Goal: Task Accomplishment & Management: Use online tool/utility

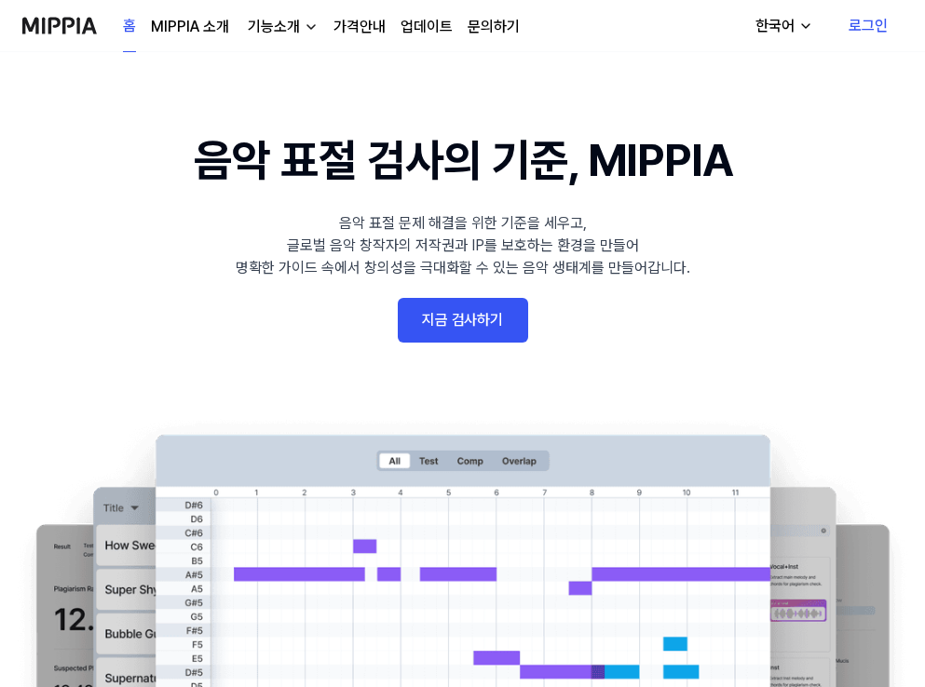
click at [864, 25] on link "로그인" at bounding box center [867, 26] width 69 height 52
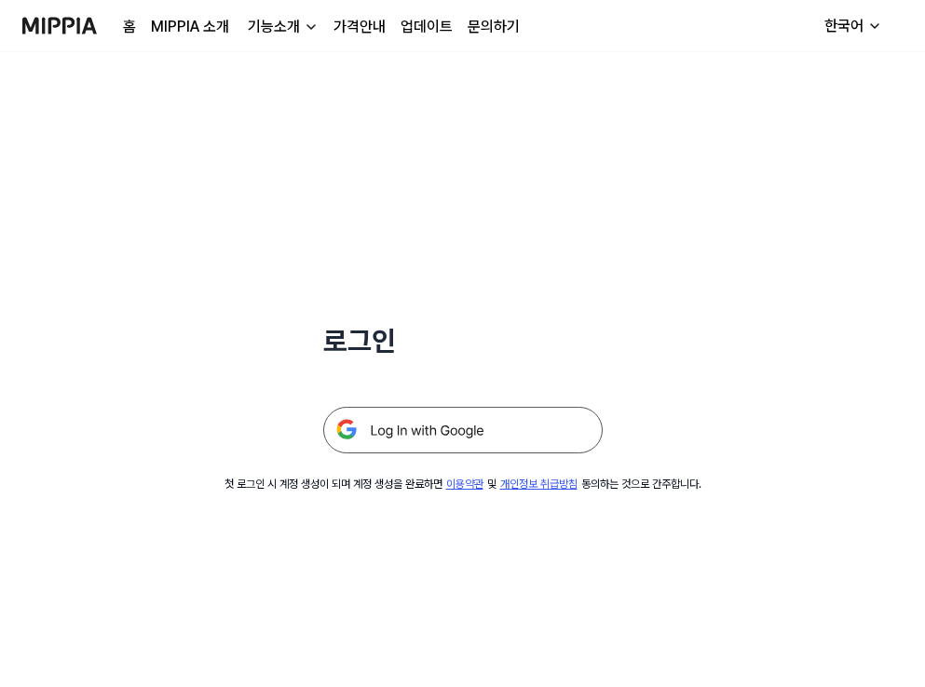
click at [533, 433] on img at bounding box center [462, 430] width 279 height 47
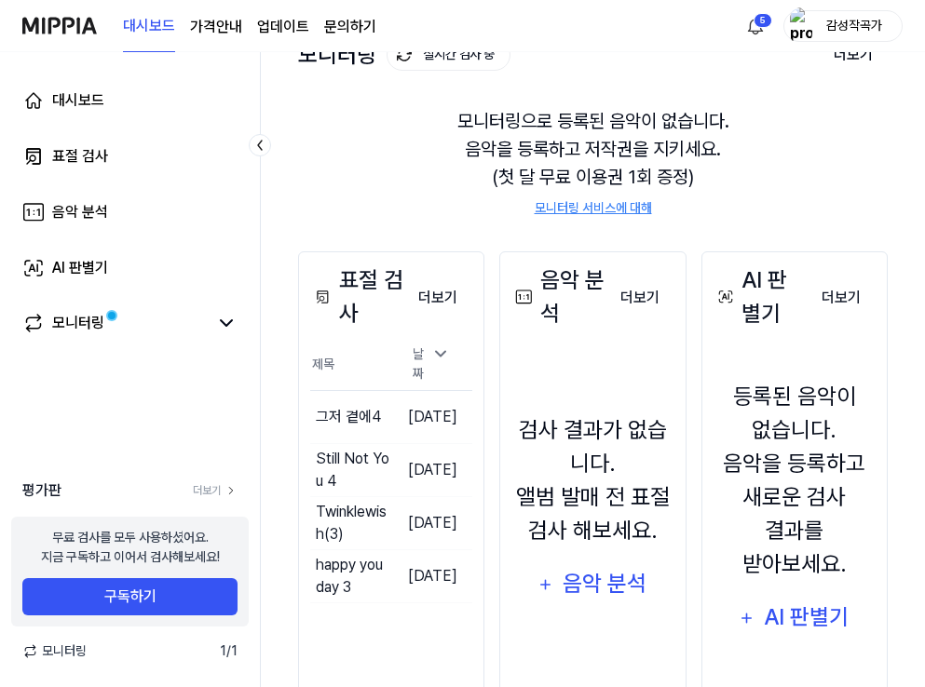
scroll to position [166, 0]
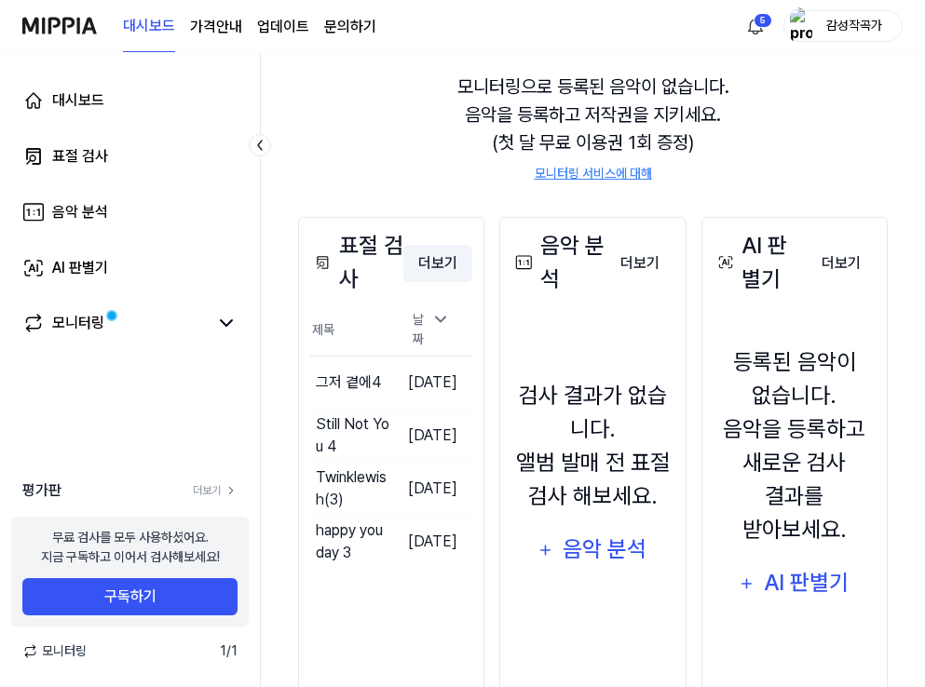
click at [424, 256] on button "더보기" at bounding box center [437, 263] width 69 height 37
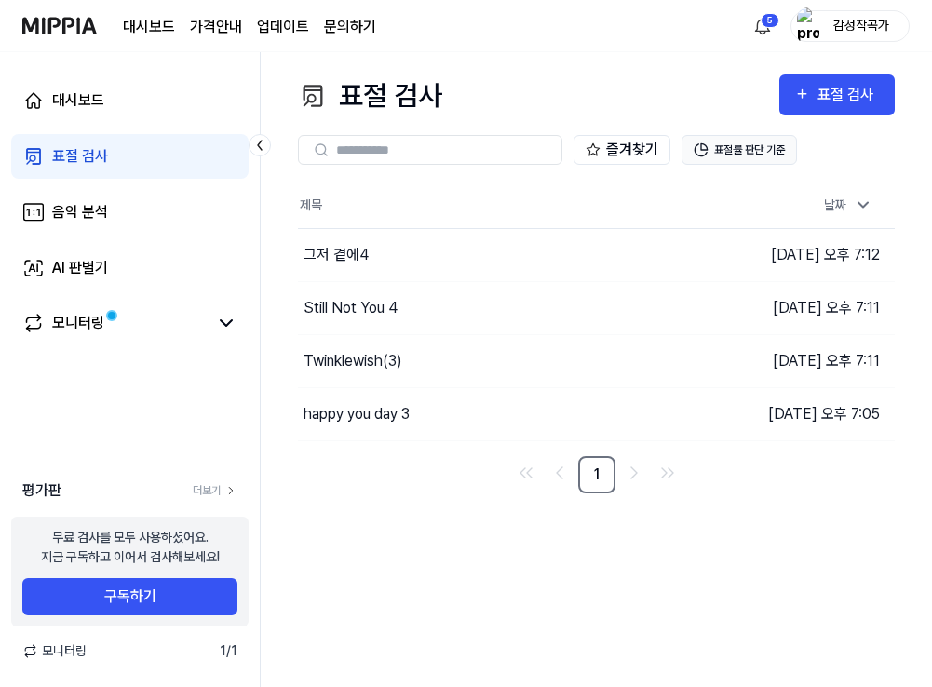
click at [706, 144] on icon at bounding box center [701, 149] width 15 height 15
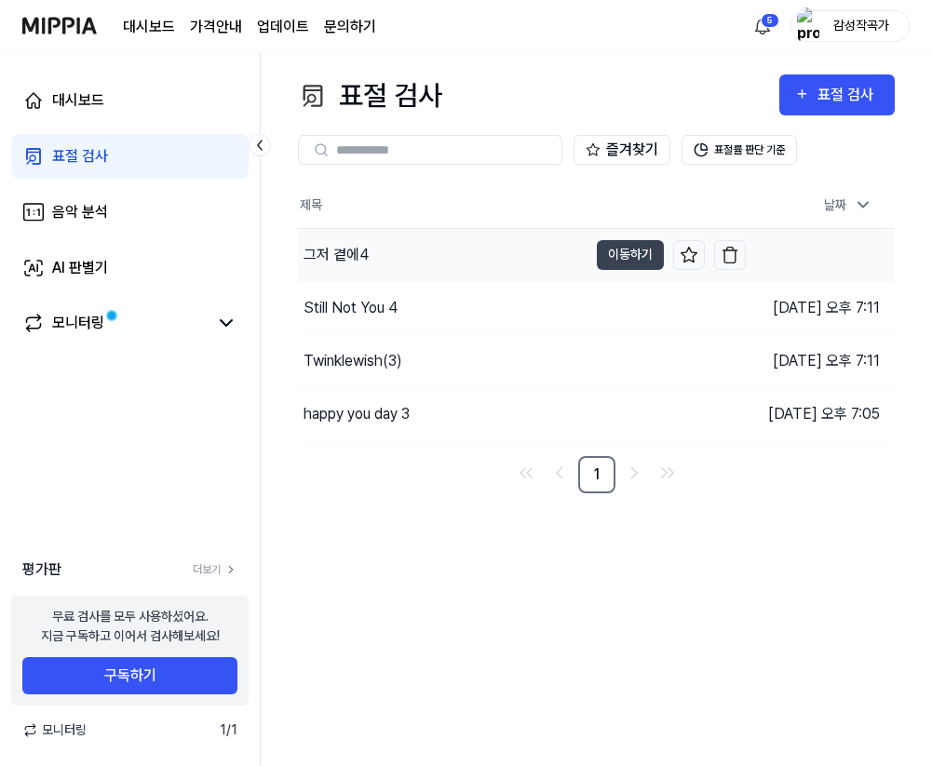
click at [348, 252] on div "그저 곁에4" at bounding box center [336, 255] width 65 height 22
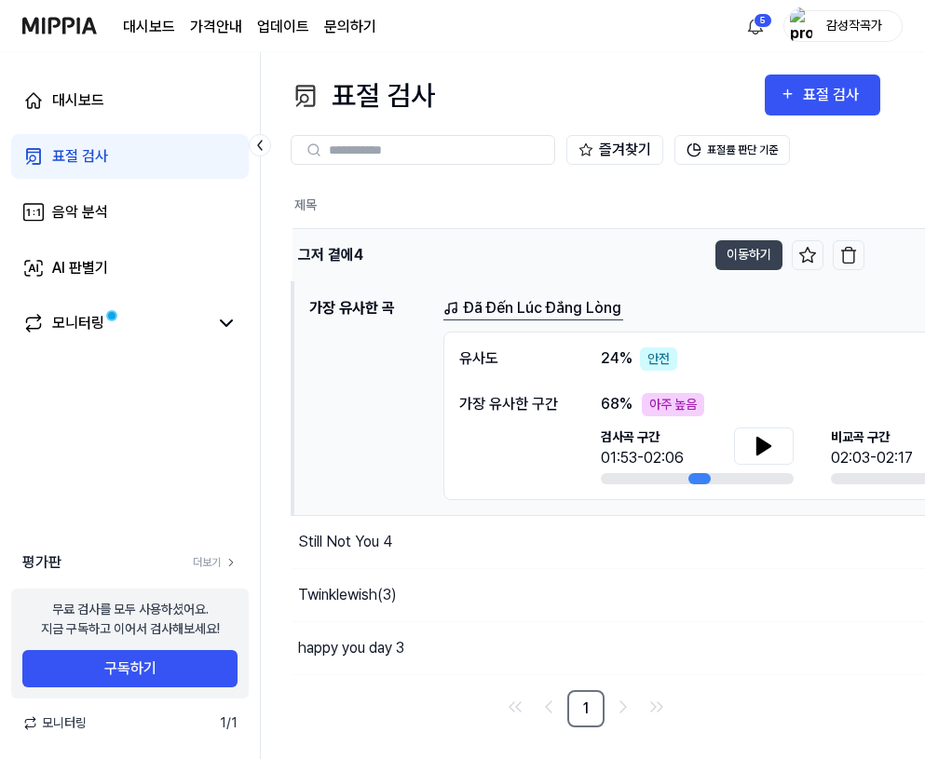
scroll to position [0, 8]
drag, startPoint x: 255, startPoint y: 379, endPoint x: 197, endPoint y: 385, distance: 58.1
click at [197, 385] on div "대시보드 표절 검사 음악 분석 AI 판별기 모니터링 평가판 더보기 무료 검사를 모두 사용하셨어요. 지금 구독하고 이어서 검사해보세요! 구독하기…" at bounding box center [130, 405] width 261 height 707
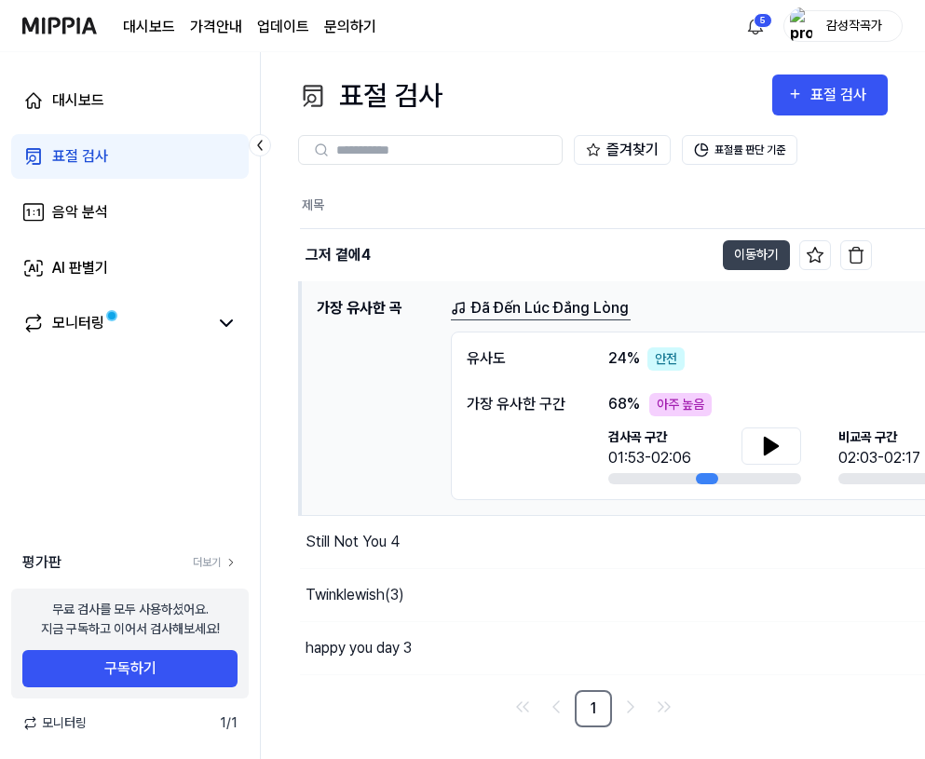
scroll to position [0, 0]
click at [753, 27] on html "대시보드 가격안내 업데이트 문의하기 5 감성작곡가 대시보드 표절 검사 음악 분석 AI 판별기 모니터링 평가판 더보기 무료 검사를 모두 사용하셨…" at bounding box center [462, 379] width 925 height 759
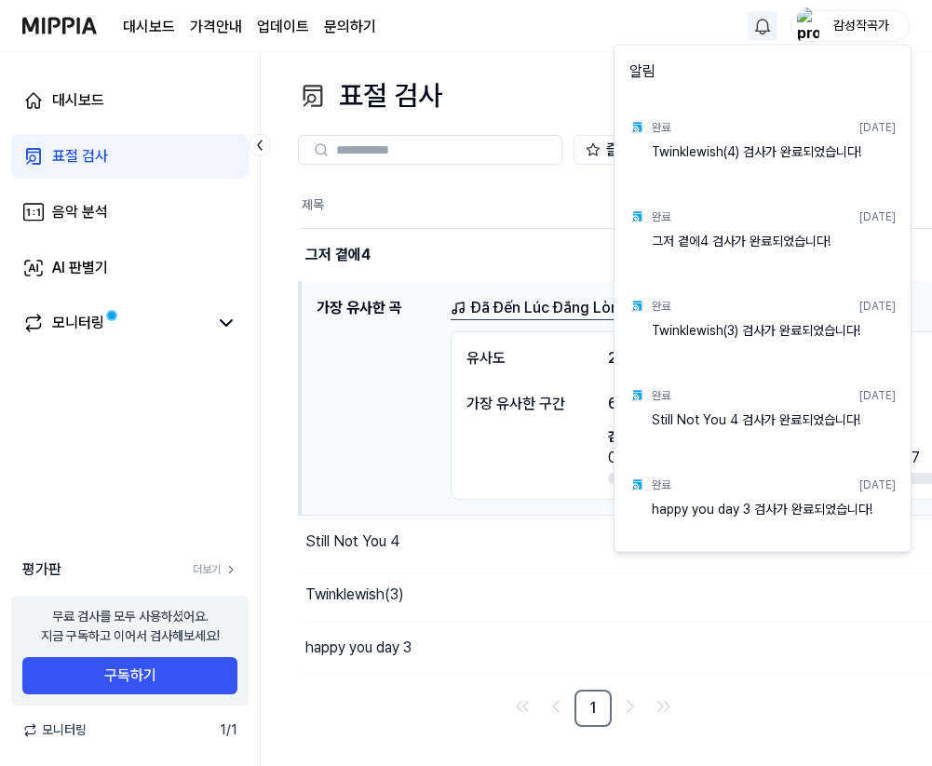
click at [561, 34] on html "대시보드 가격안내 업데이트 문의하기 감성작곡가 대시보드 표절 검사 음악 분석 AI 판별기 모니터링 평가판 더보기 무료 검사를 모두 사용하셨어요…" at bounding box center [466, 383] width 932 height 766
